Goal: Check status

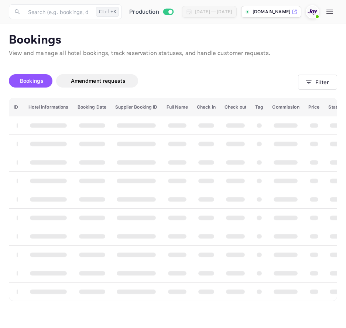
click at [315, 82] on button "Filter" at bounding box center [317, 82] width 39 height 15
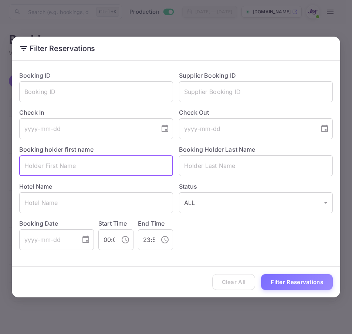
click at [63, 169] on input "text" at bounding box center [96, 165] width 154 height 21
paste input "Cici"
type input "Cici"
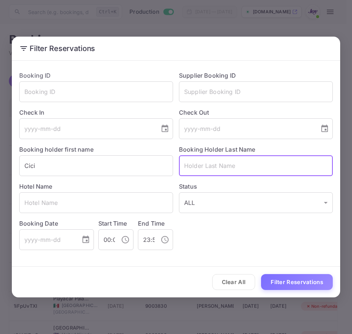
click at [212, 168] on input "text" at bounding box center [256, 165] width 154 height 21
paste input "Cavanagh"
type input "Cavanagh"
click at [295, 284] on button "Filter Reservations" at bounding box center [297, 282] width 72 height 16
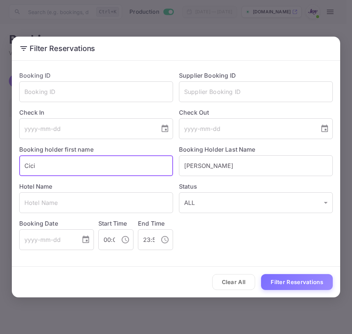
drag, startPoint x: 41, startPoint y: 171, endPoint x: -100, endPoint y: 170, distance: 141.1
click at [0, 170] on html "Now you can check your travel website directly from the link. Check your websit…" at bounding box center [176, 167] width 352 height 334
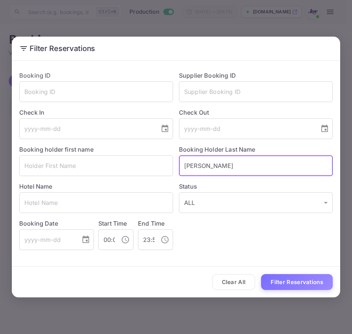
drag, startPoint x: 252, startPoint y: 168, endPoint x: 91, endPoint y: 176, distance: 161.6
click at [91, 176] on div "Booking ID ​ Supplier Booking ID ​ Check In ​ Check Out ​ Booking holder first …" at bounding box center [172, 157] width 319 height 185
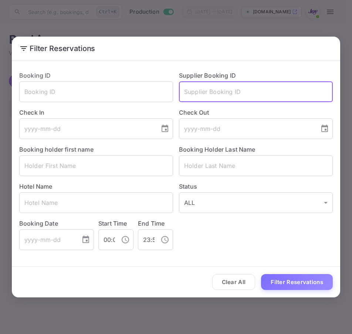
click at [309, 98] on input "text" at bounding box center [256, 91] width 154 height 21
paste input "8998074"
type input "8998074"
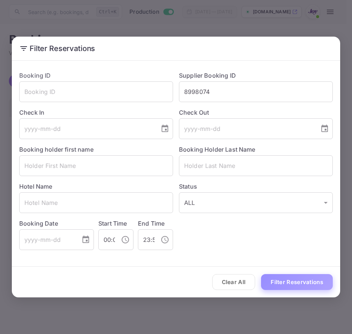
click at [286, 278] on button "Filter Reservations" at bounding box center [297, 282] width 72 height 16
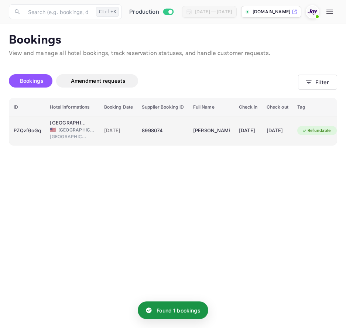
click at [31, 127] on div "PZQzf6oGq" at bounding box center [27, 131] width 27 height 12
